Goal: Information Seeking & Learning: Find specific page/section

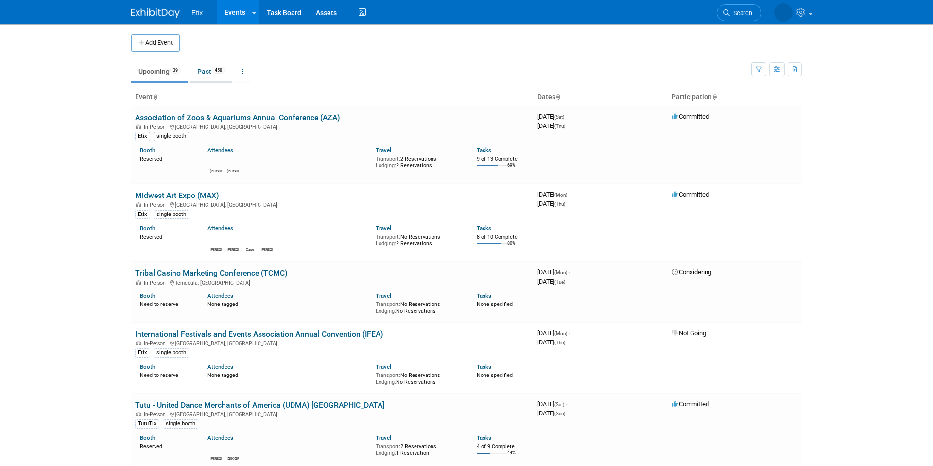
click at [211, 79] on link "Past 458" at bounding box center [211, 71] width 42 height 18
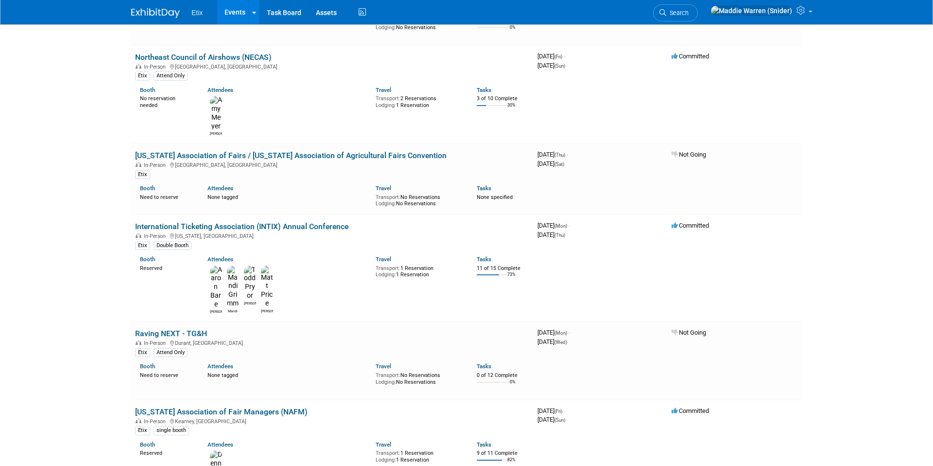
scroll to position [5392, 0]
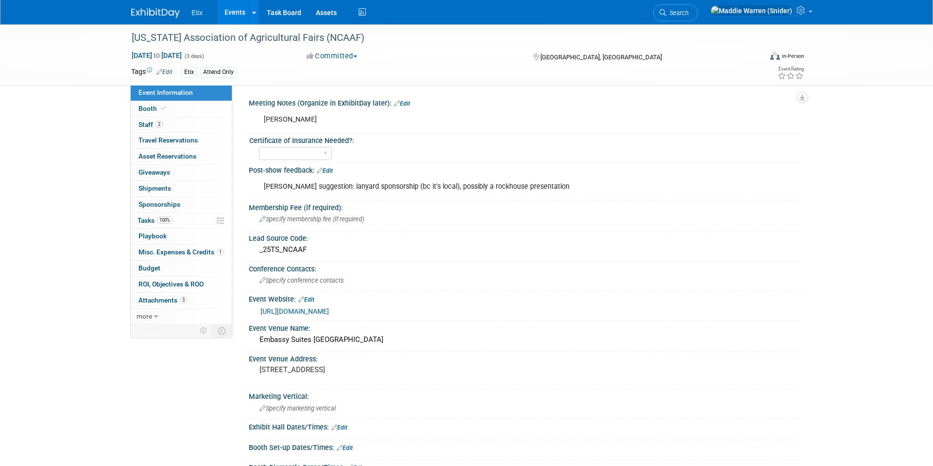
click at [329, 311] on link "[URL][DOMAIN_NAME]" at bounding box center [294, 311] width 69 height 8
drag, startPoint x: 388, startPoint y: 41, endPoint x: 130, endPoint y: 41, distance: 258.5
click at [130, 41] on div "[US_STATE] Association of Agricultural Fairs (NCAAF)" at bounding box center [437, 37] width 619 height 17
